Goal: Navigation & Orientation: Understand site structure

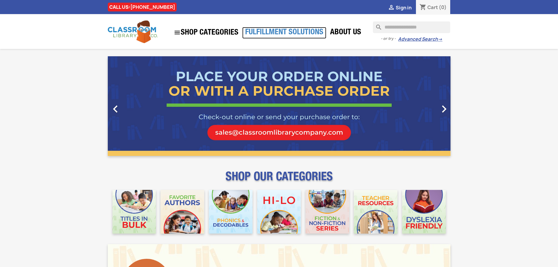
click at [291, 28] on link "Fulfillment Solutions" at bounding box center [284, 33] width 84 height 12
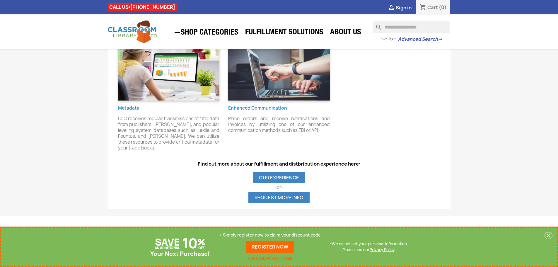
scroll to position [498, 0]
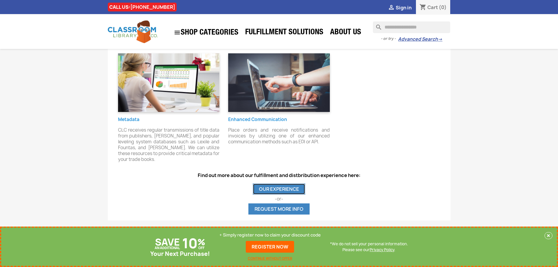
click at [290, 185] on link "OUR EXPERIENCE" at bounding box center [279, 189] width 52 height 11
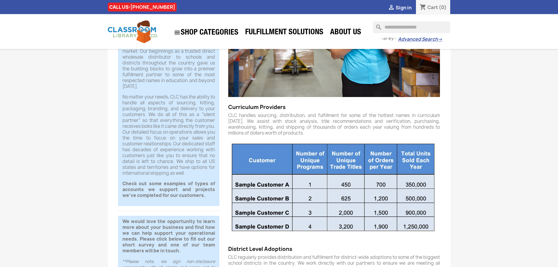
scroll to position [147, 0]
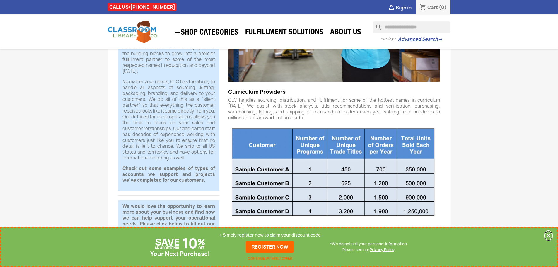
click at [549, 234] on button "×" at bounding box center [549, 235] width 8 height 7
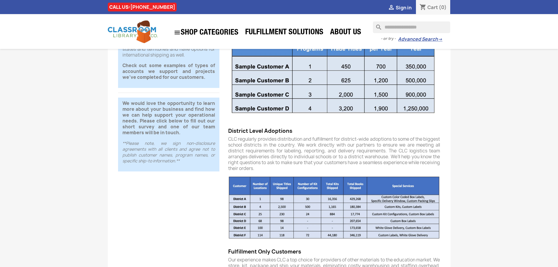
scroll to position [88, 0]
